Goal: Transaction & Acquisition: Purchase product/service

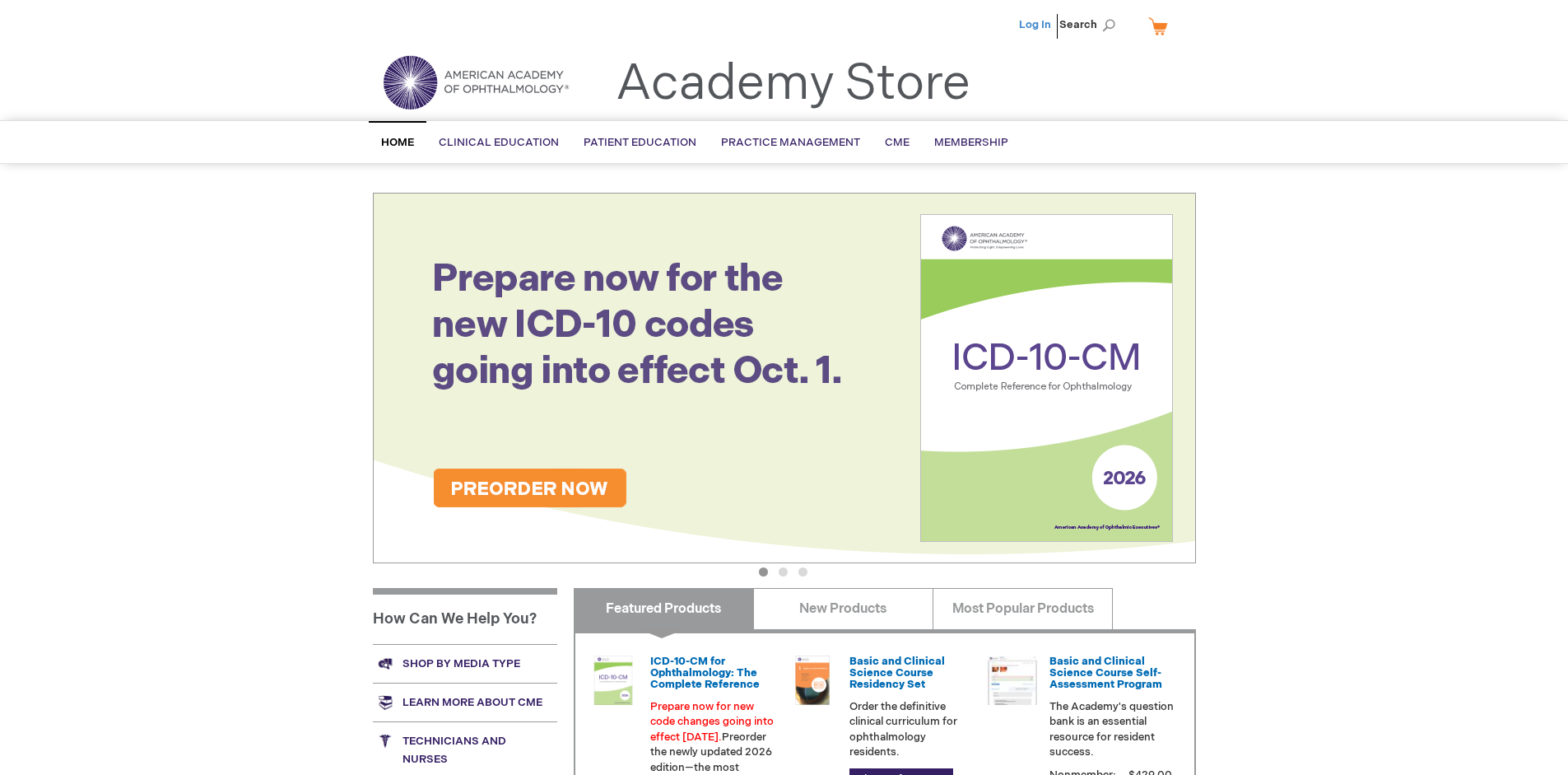
click at [1036, 24] on link "Log In" at bounding box center [1035, 25] width 32 height 13
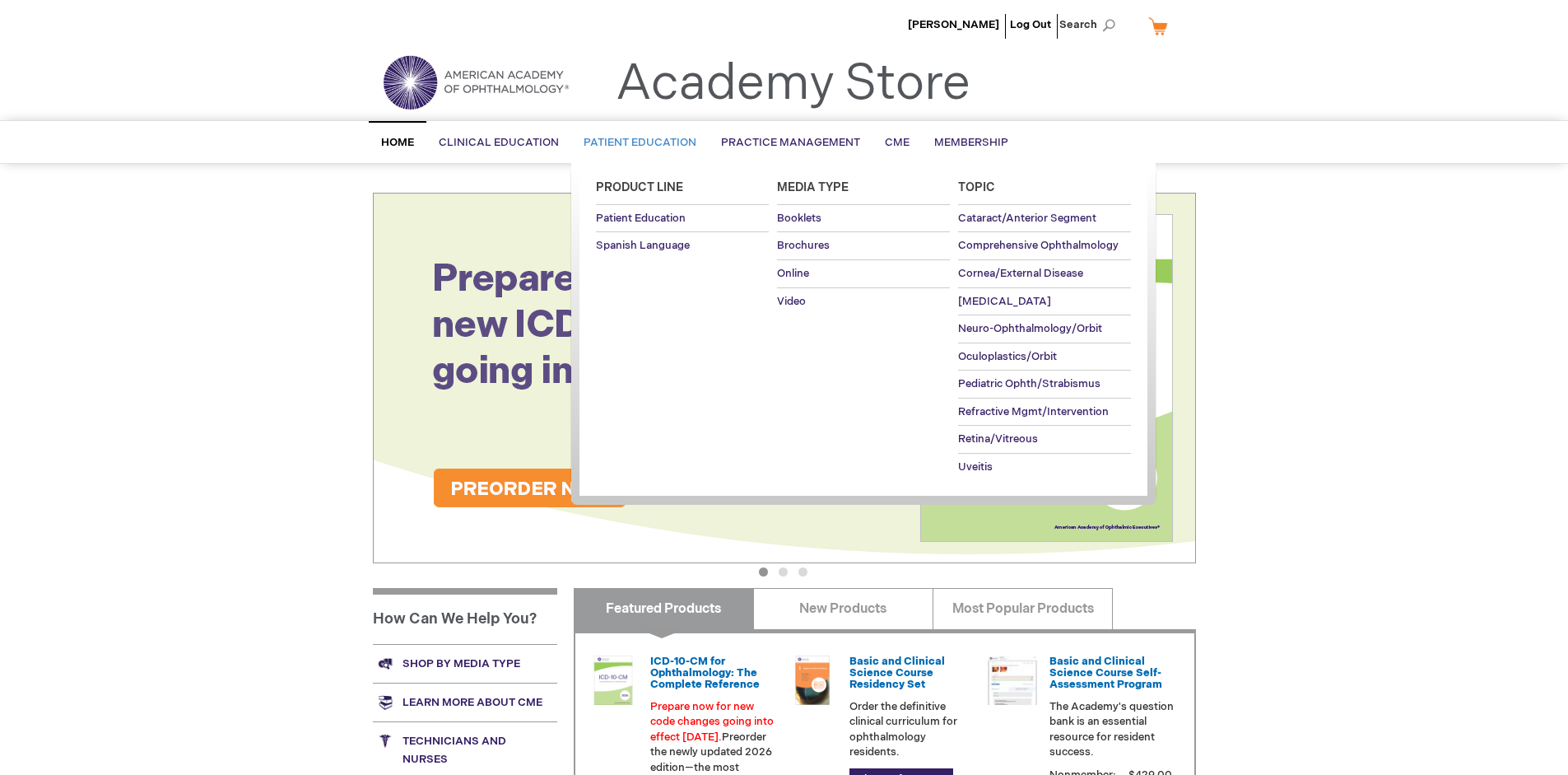
click at [636, 142] on span "Patient Education" at bounding box center [640, 142] width 113 height 13
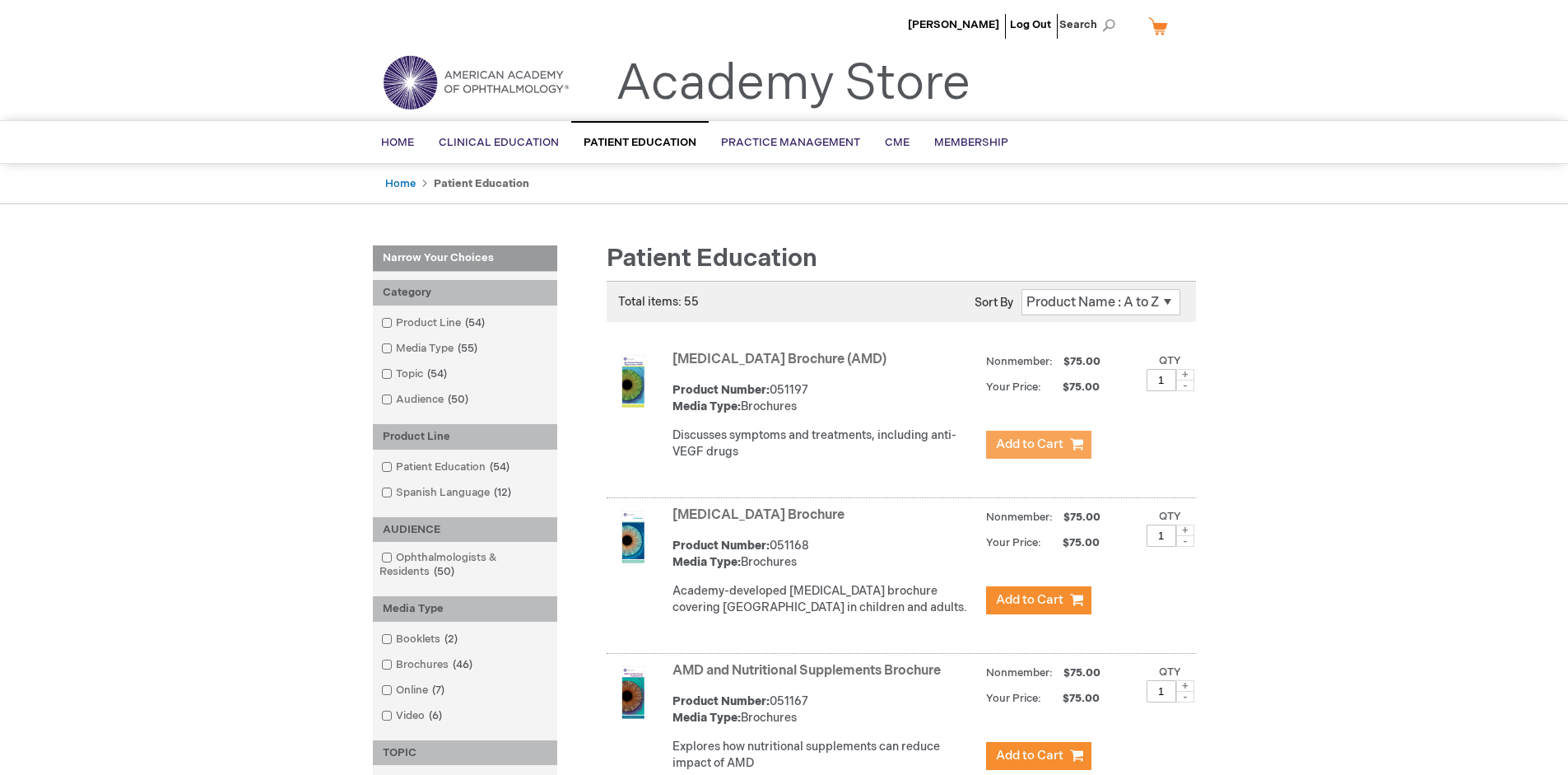
click at [1037, 445] on span "Add to Cart" at bounding box center [1030, 444] width 67 height 16
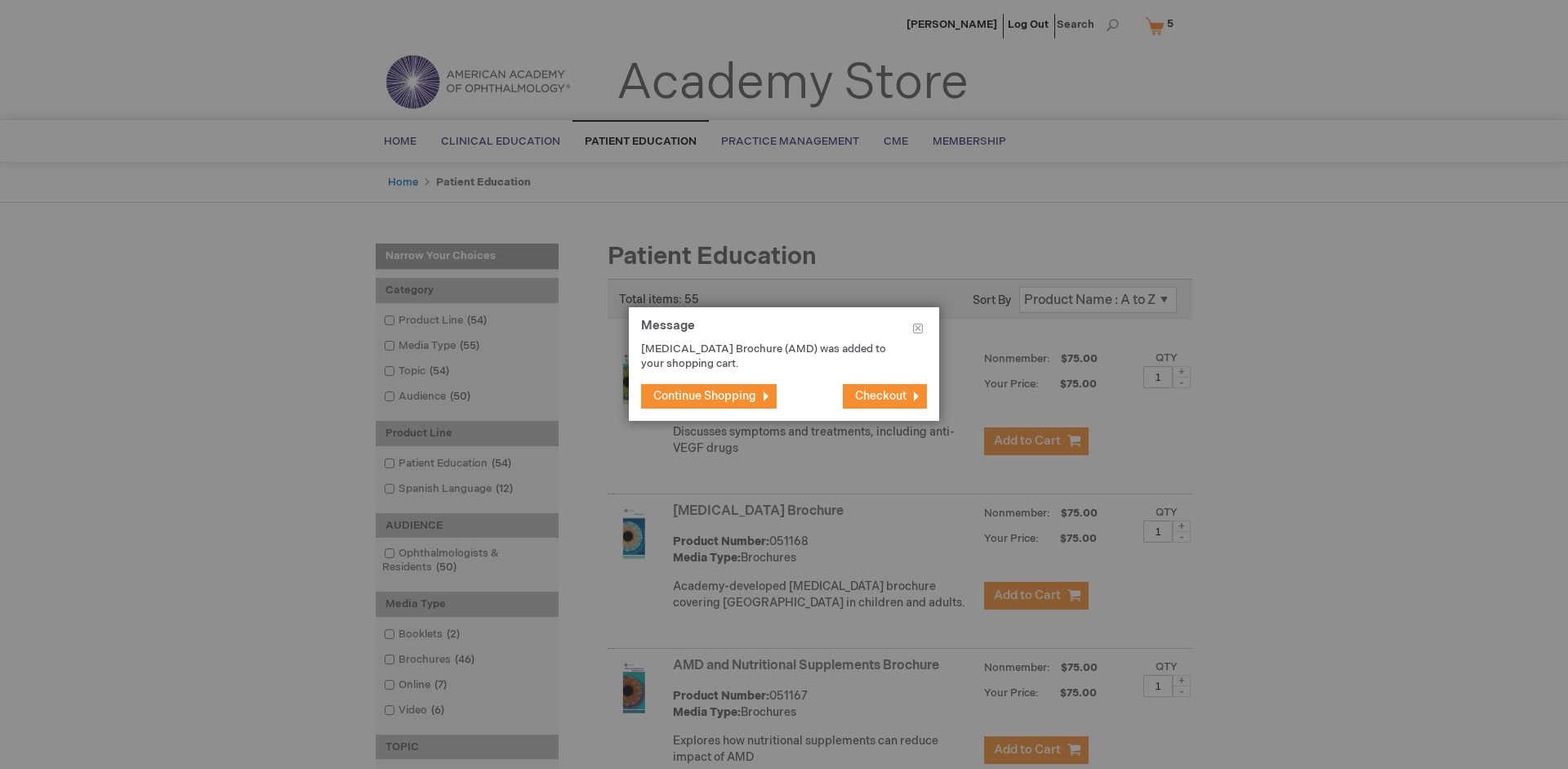
click at [704, 395] on span "Continue Shopping" at bounding box center [704, 395] width 103 height 14
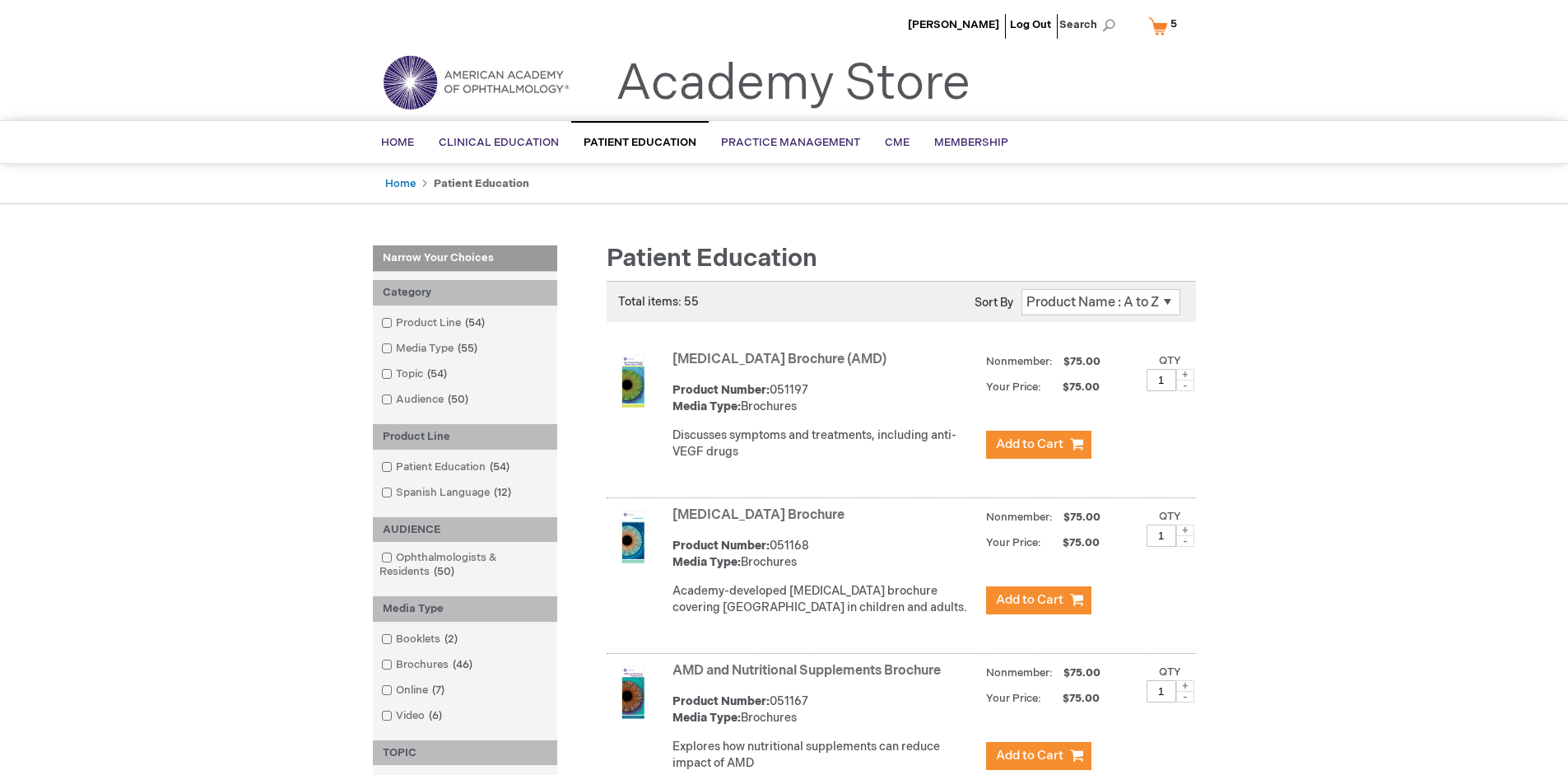
click at [810, 678] on link "AMD and Nutritional Supplements Brochure" at bounding box center [806, 671] width 269 height 16
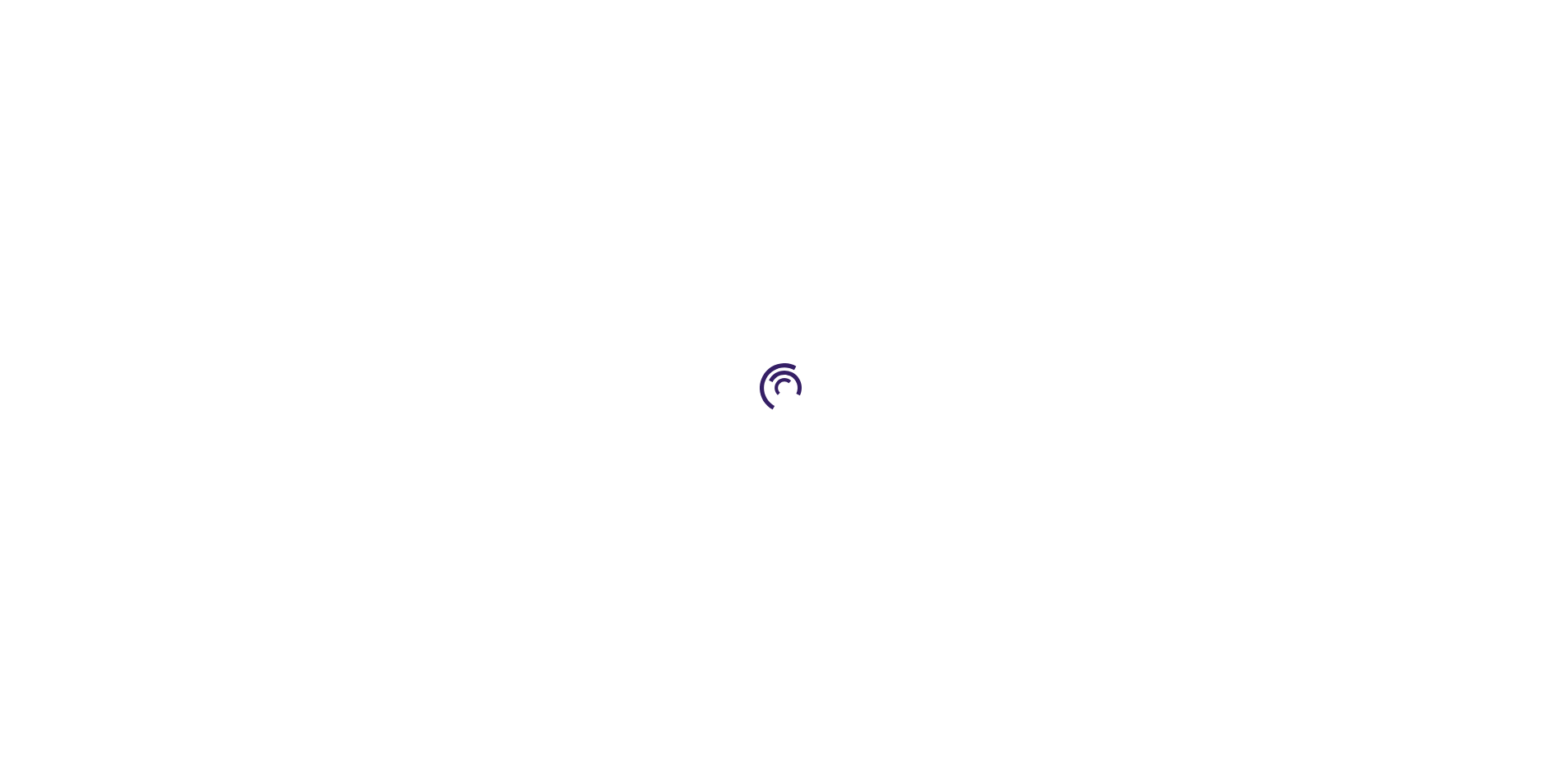
type input "1"
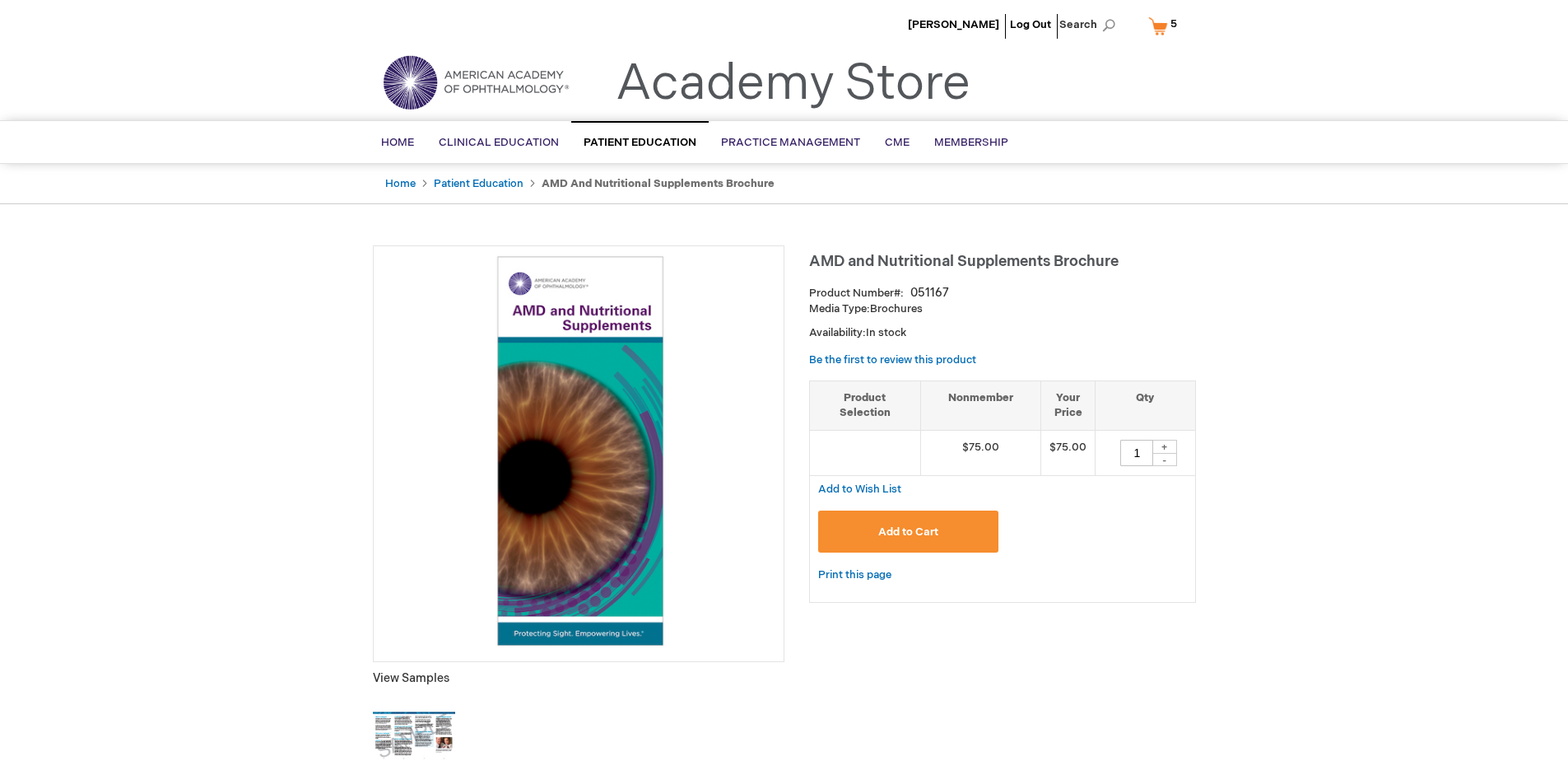
click at [908, 531] on span "Add to Cart" at bounding box center [908, 532] width 60 height 13
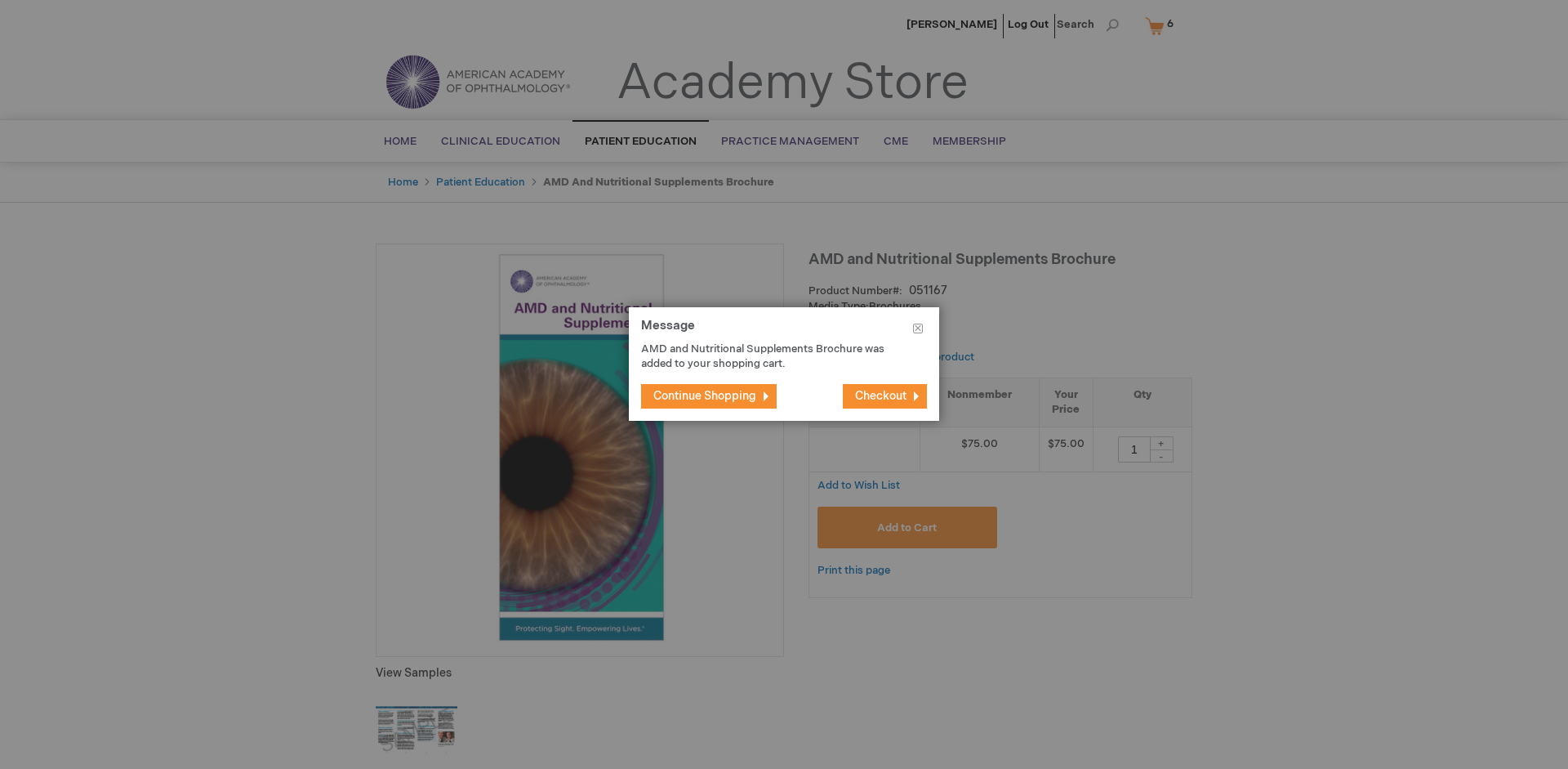
click at [704, 395] on span "Continue Shopping" at bounding box center [704, 395] width 103 height 14
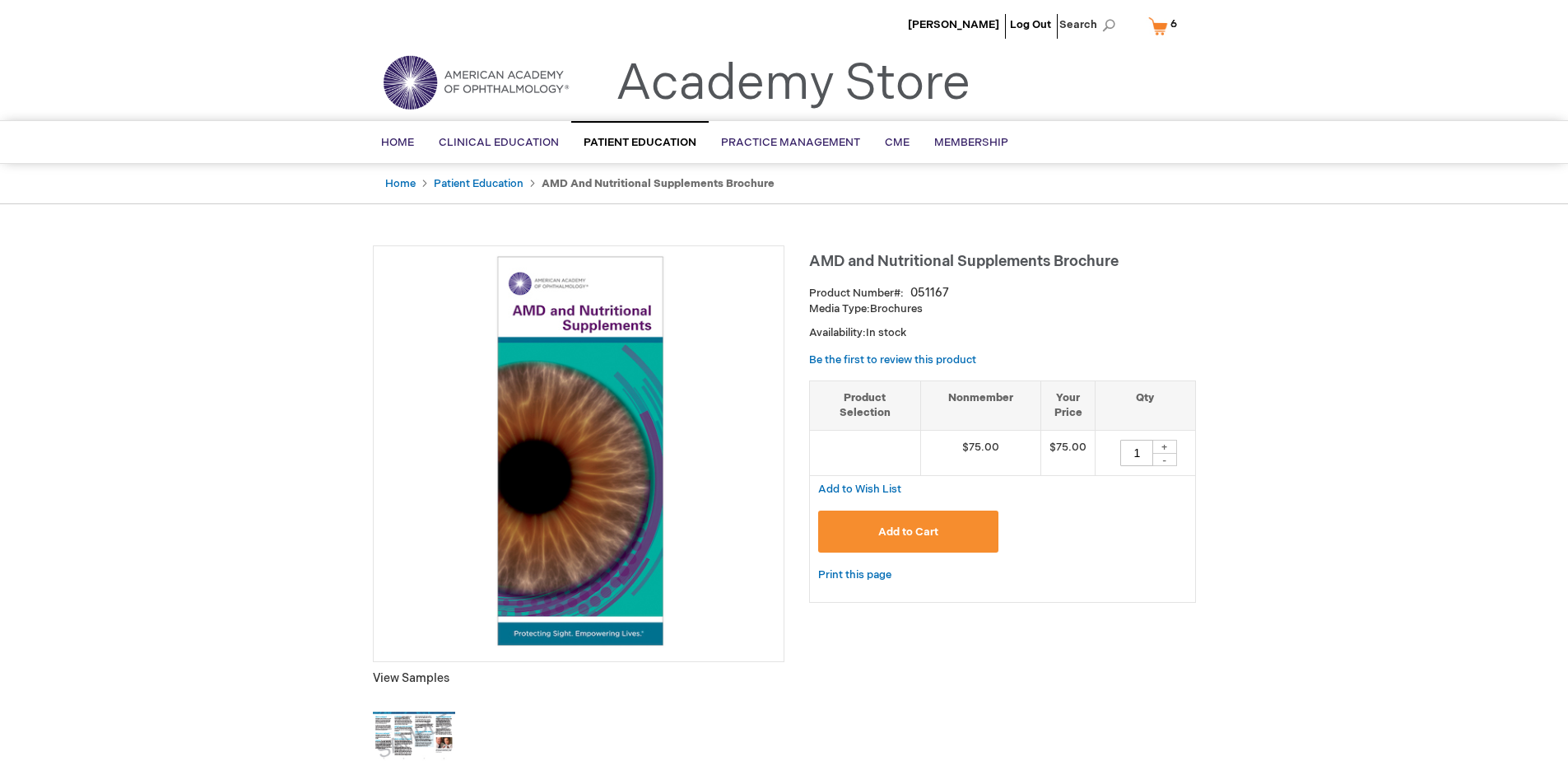
click at [1165, 25] on link "My Cart 6 6 items" at bounding box center [1166, 26] width 43 height 29
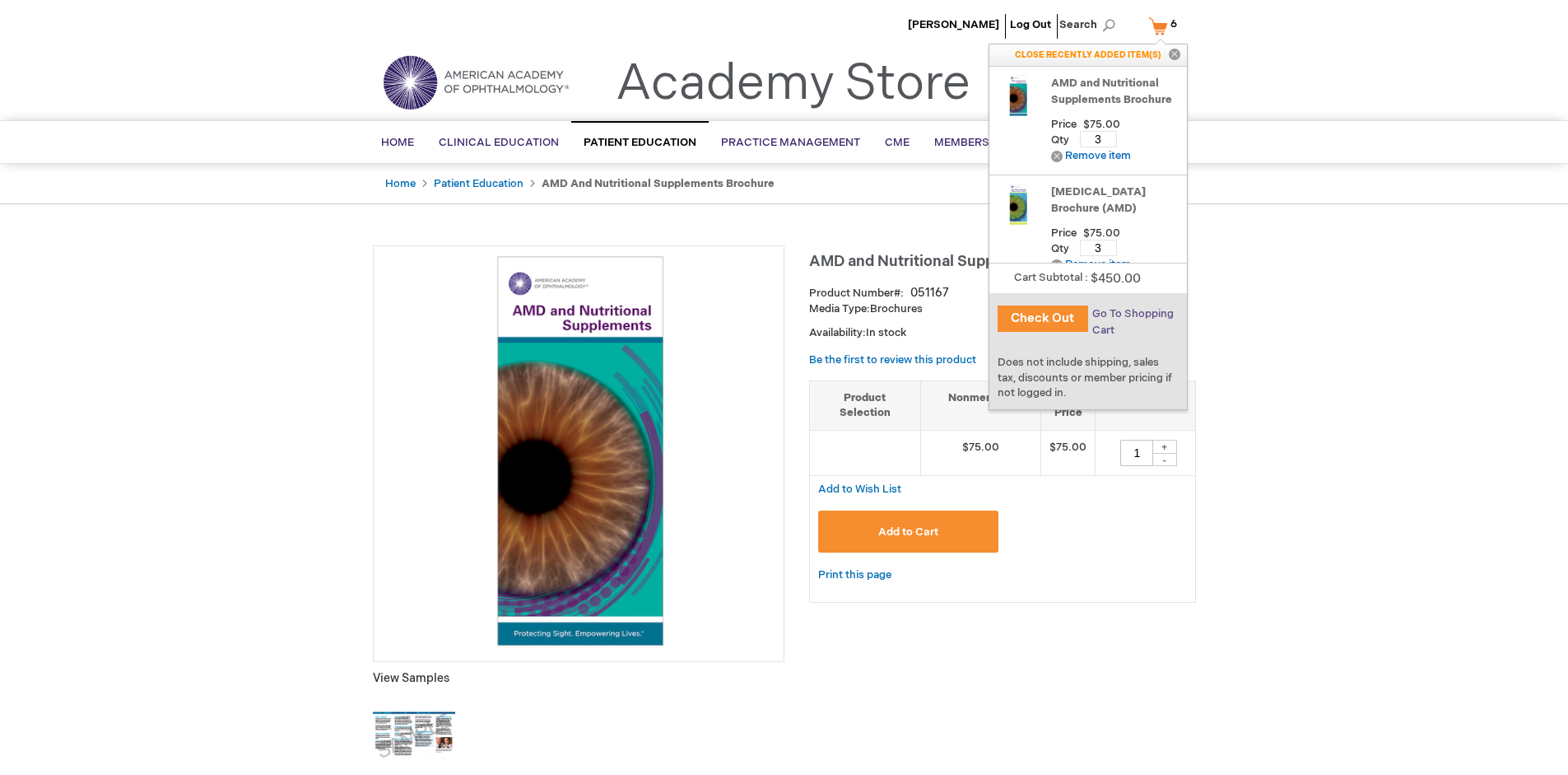
click at [1132, 313] on span "Go To Shopping Cart" at bounding box center [1133, 322] width 82 height 29
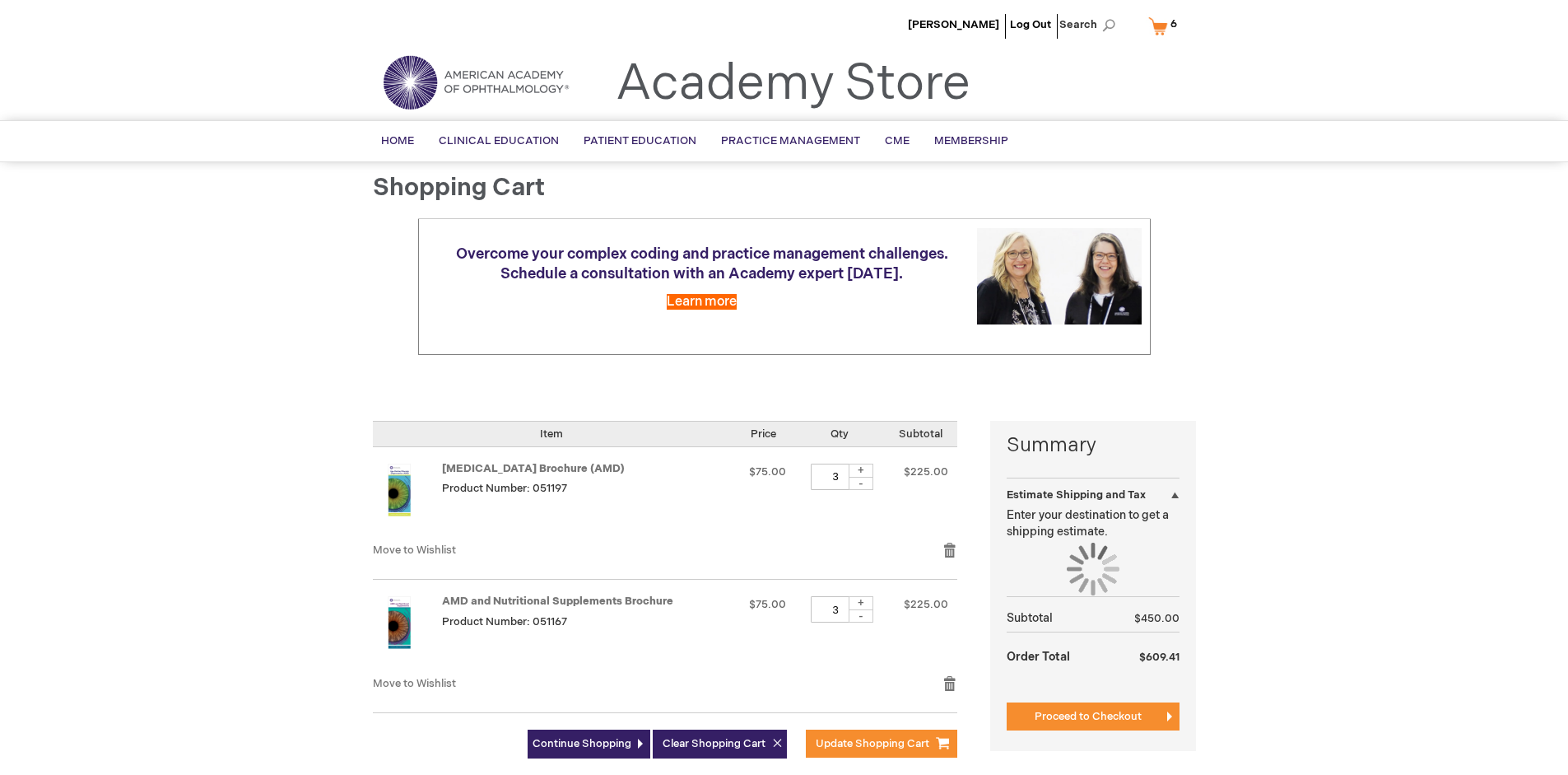
select select "US"
select select "41"
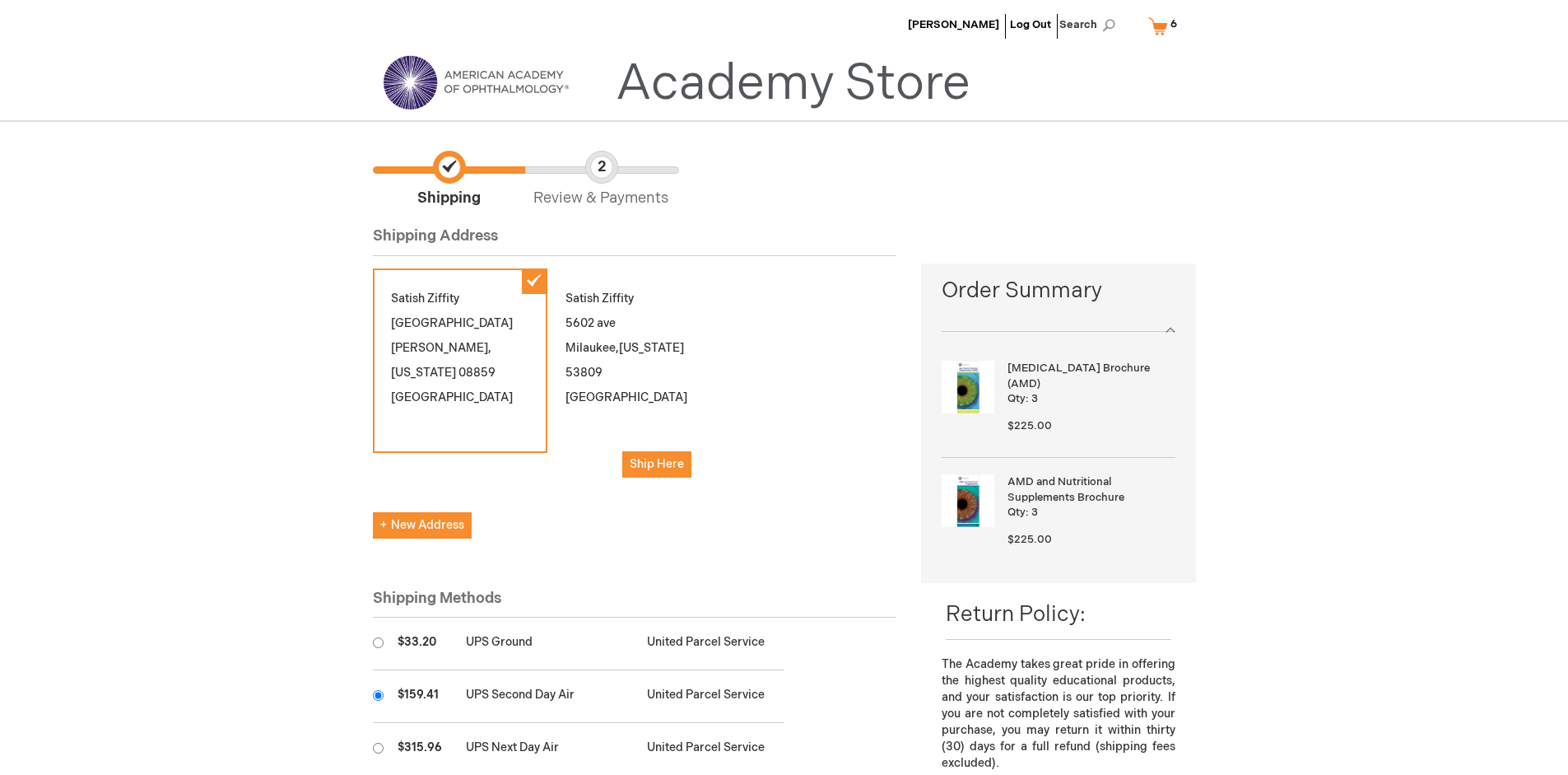
click at [378, 695] on input "radio" at bounding box center [378, 695] width 11 height 11
